Goal: Task Accomplishment & Management: Manage account settings

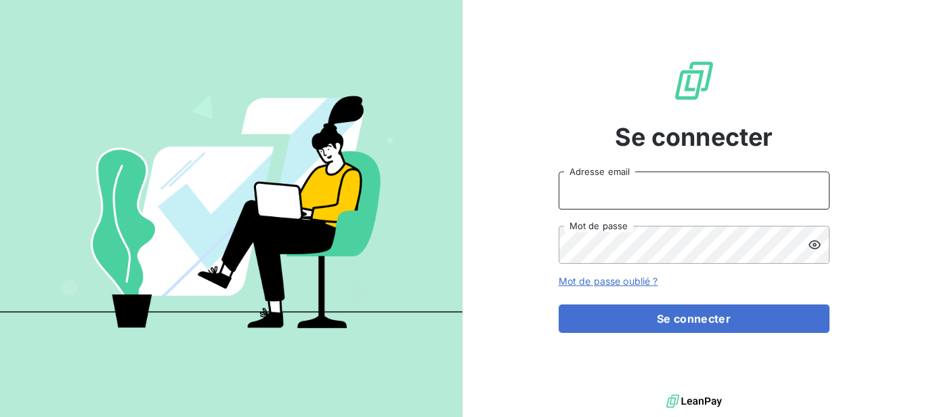
click at [671, 176] on input "Adresse email" at bounding box center [694, 190] width 271 height 38
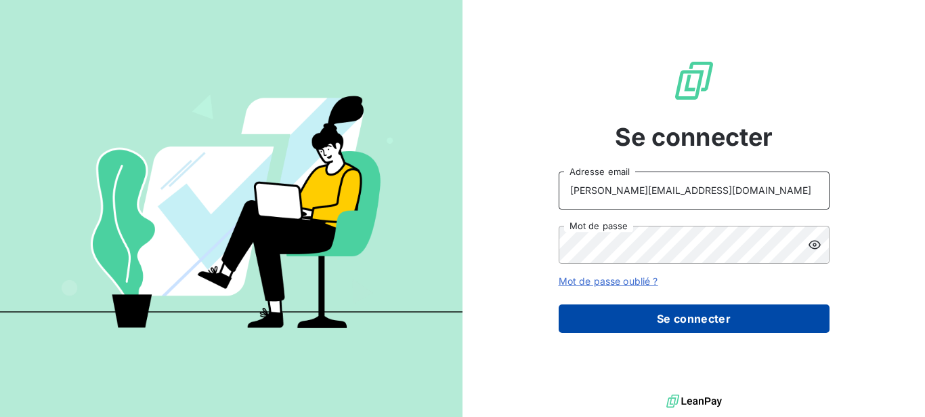
type input "[PERSON_NAME][EMAIL_ADDRESS][DOMAIN_NAME]"
click at [672, 313] on button "Se connecter" at bounding box center [694, 318] width 271 height 28
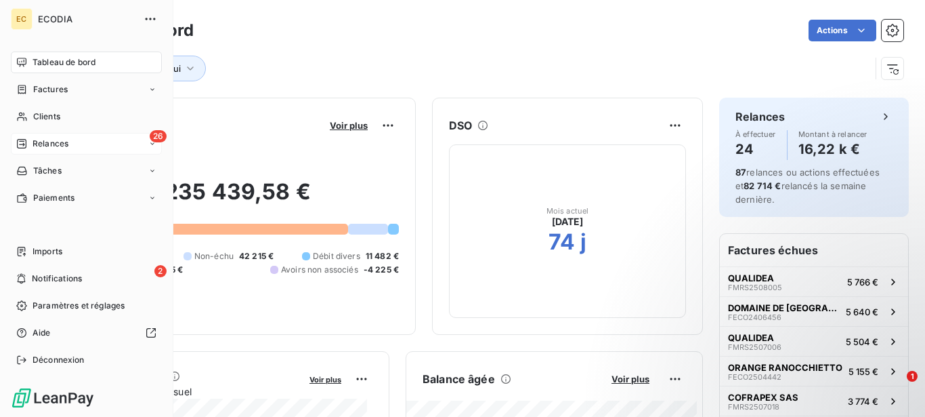
click at [33, 138] on span "Relances" at bounding box center [51, 143] width 36 height 12
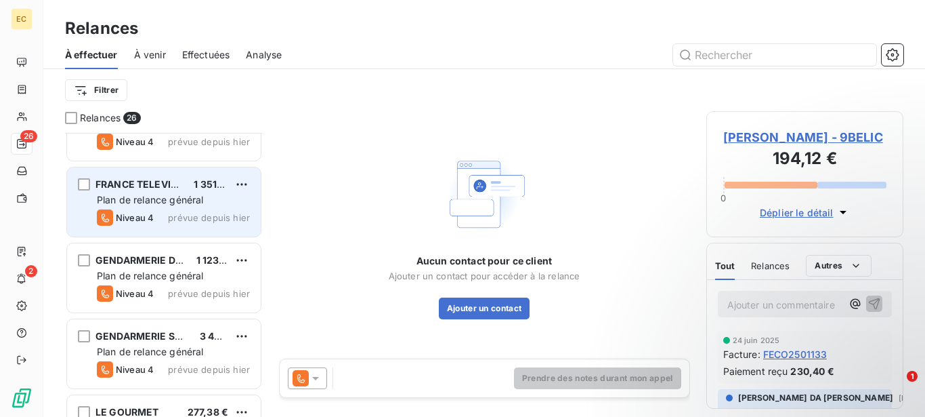
scroll to position [761, 0]
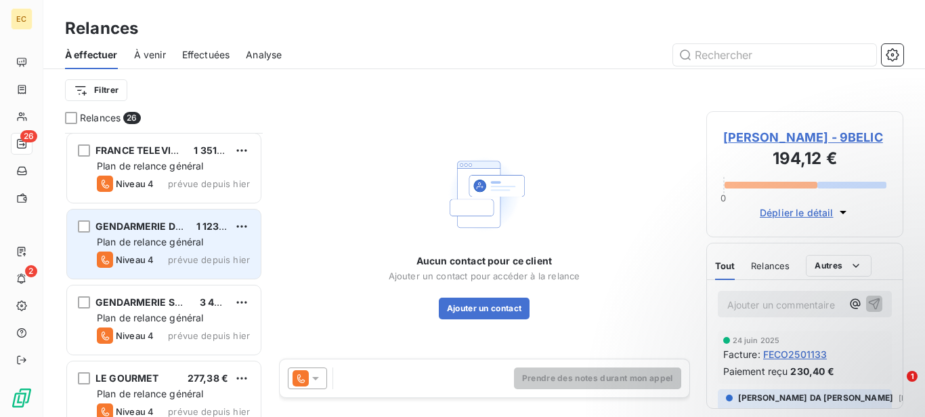
click at [186, 248] on div "Plan de relance général" at bounding box center [173, 242] width 153 height 14
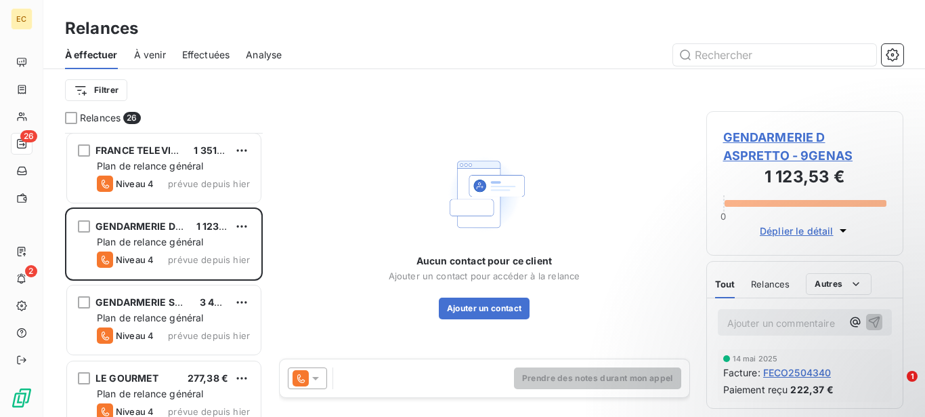
click at [769, 150] on span "GENDARMERIE D ASPRETTO - 9GENAS" at bounding box center [805, 146] width 164 height 37
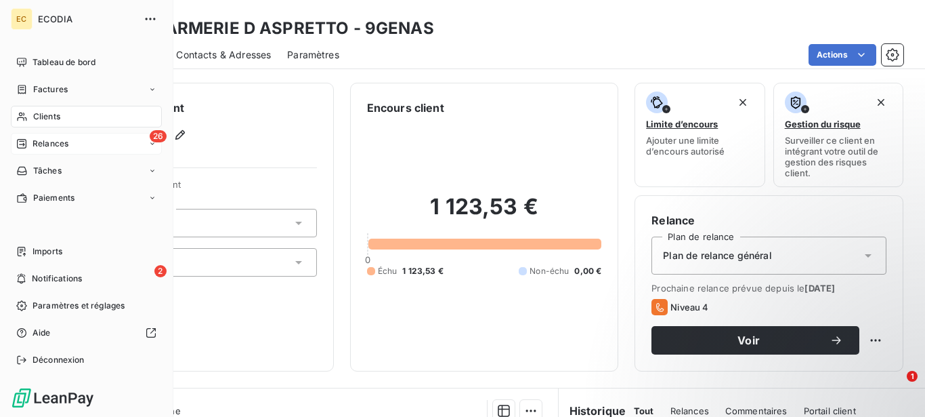
click at [36, 143] on span "Relances" at bounding box center [51, 143] width 36 height 12
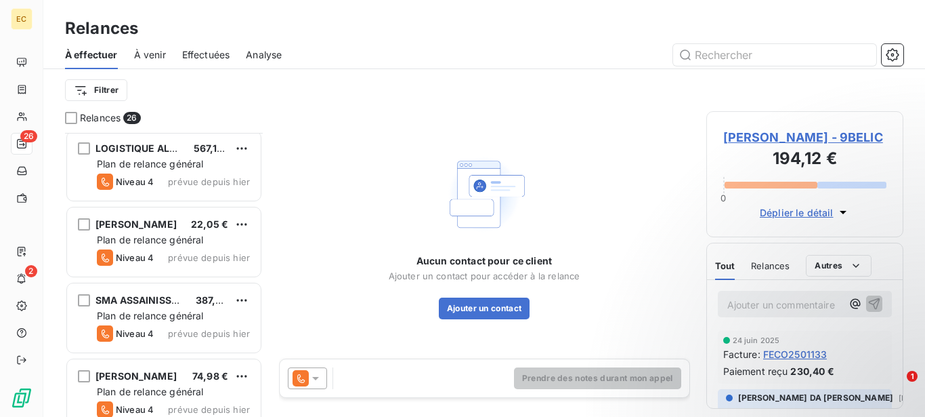
scroll to position [1521, 0]
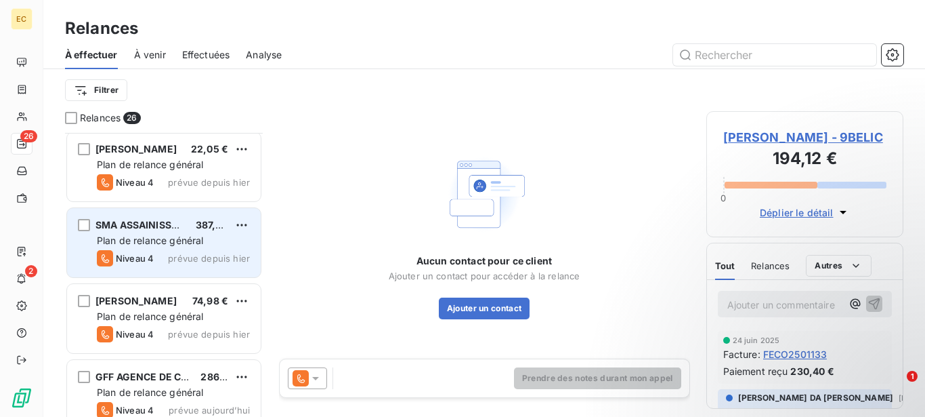
click at [165, 242] on span "Plan de relance général" at bounding box center [150, 240] width 106 height 12
